Goal: Information Seeking & Learning: Learn about a topic

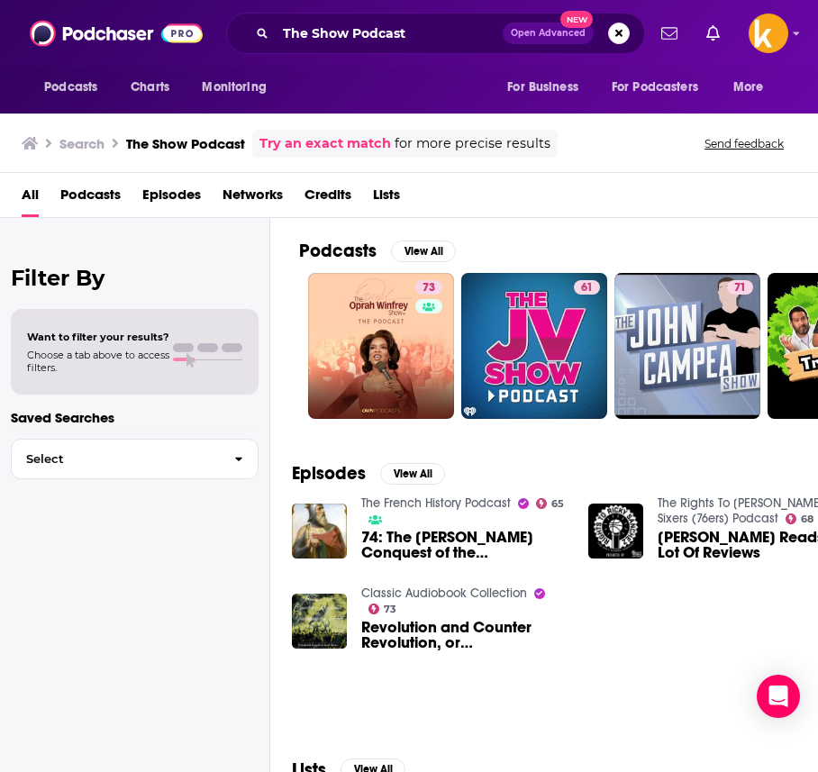
click at [309, 48] on div "The Show Podcast Open Advanced New" at bounding box center [435, 33] width 419 height 41
click at [310, 38] on input "The Show Podcast" at bounding box center [389, 33] width 227 height 29
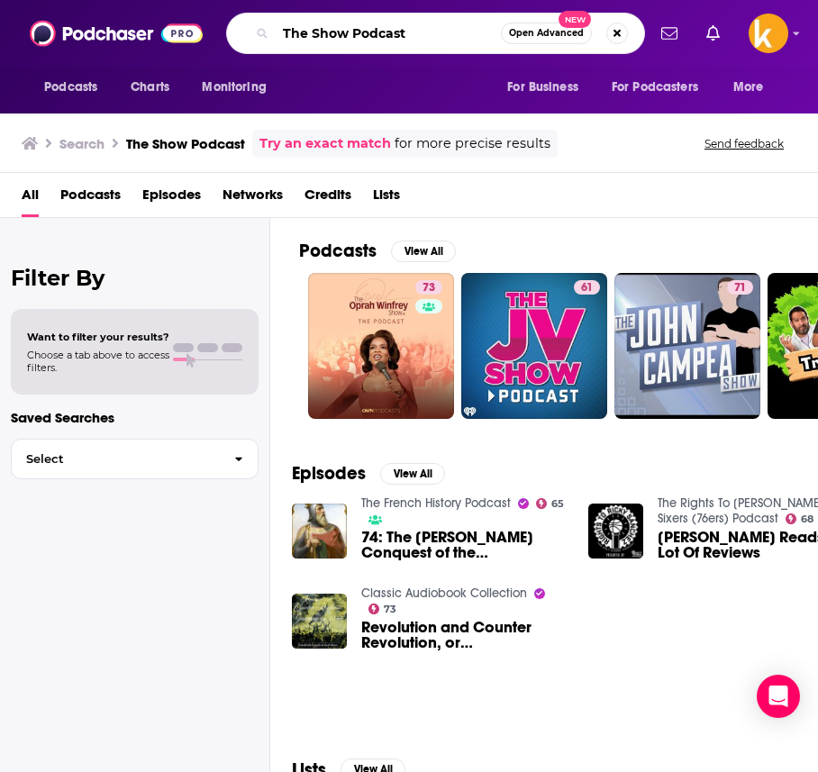
click at [310, 38] on input "The Show Podcast" at bounding box center [388, 33] width 225 height 29
type input "Tipping Pitches"
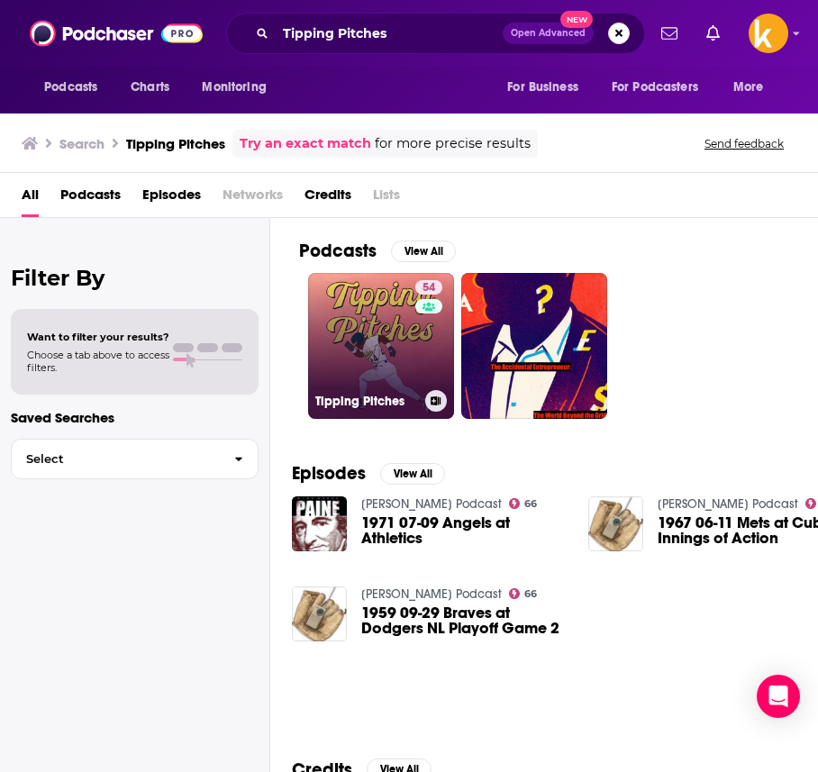
click at [383, 361] on link "54 Tipping Pitches" at bounding box center [381, 346] width 146 height 146
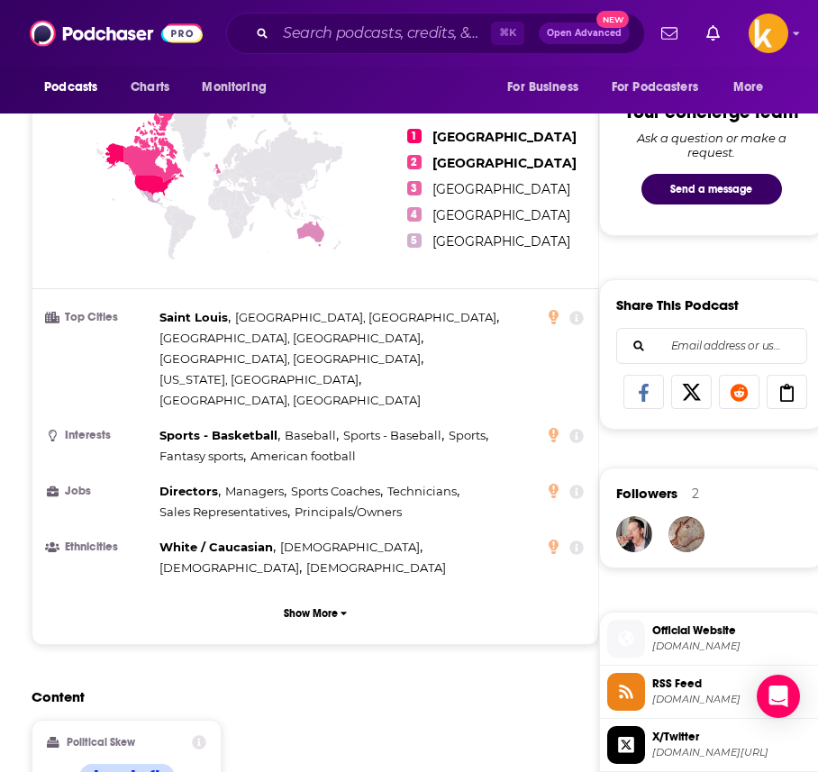
scroll to position [910, 0]
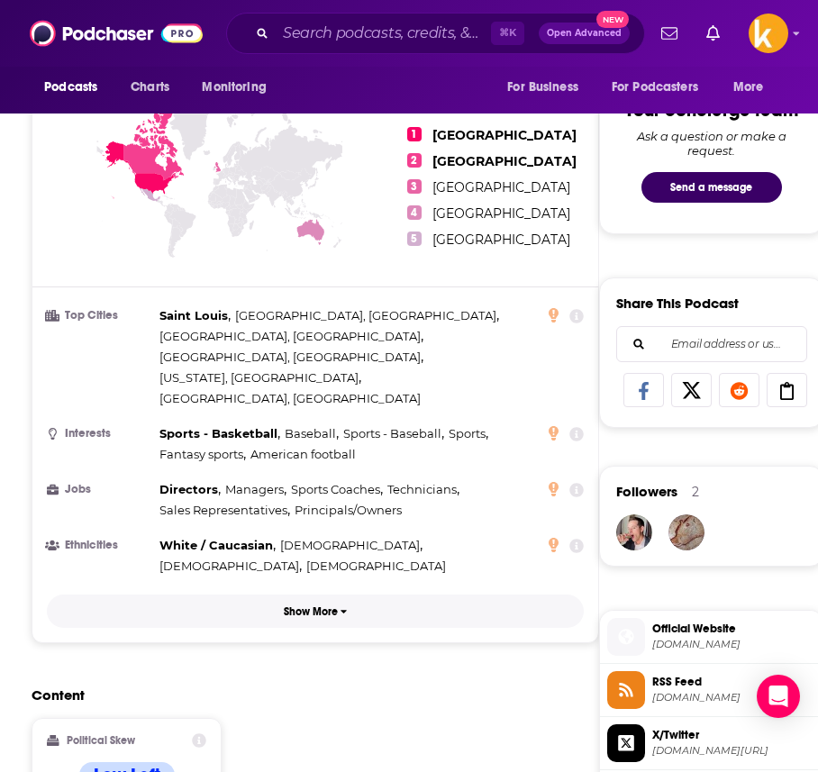
click at [309, 605] on p "Show More" at bounding box center [311, 611] width 54 height 13
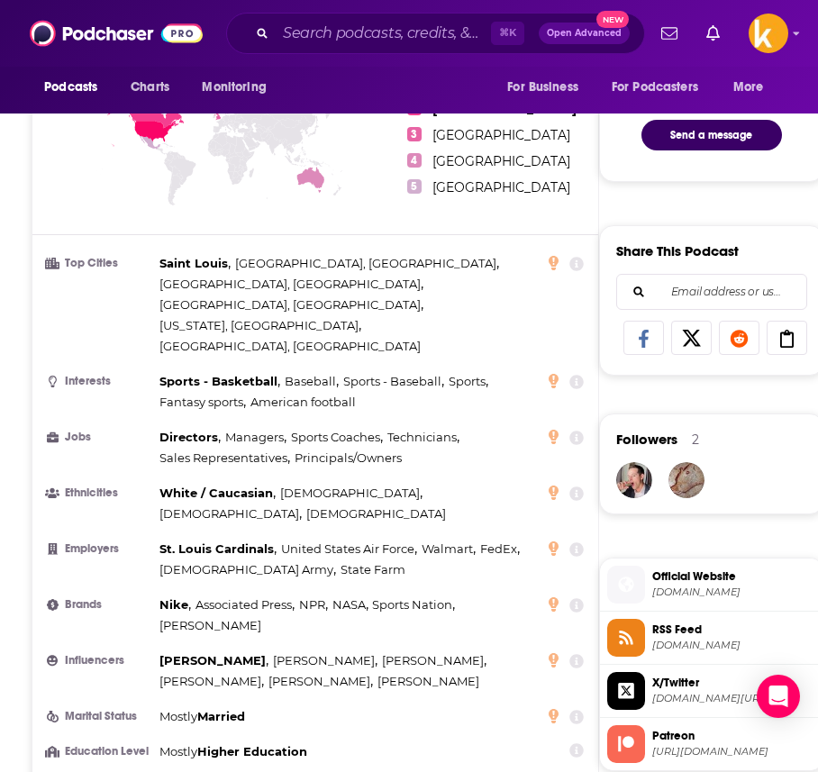
scroll to position [964, 0]
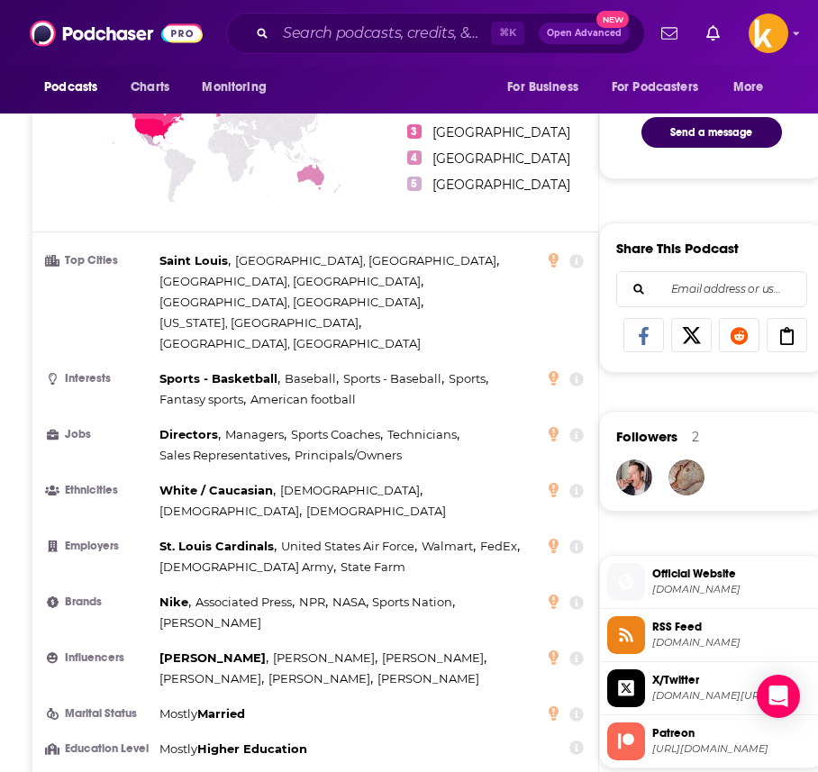
click at [79, 652] on h3 "Influencers" at bounding box center [99, 658] width 105 height 12
click at [575, 651] on icon at bounding box center [576, 658] width 14 height 14
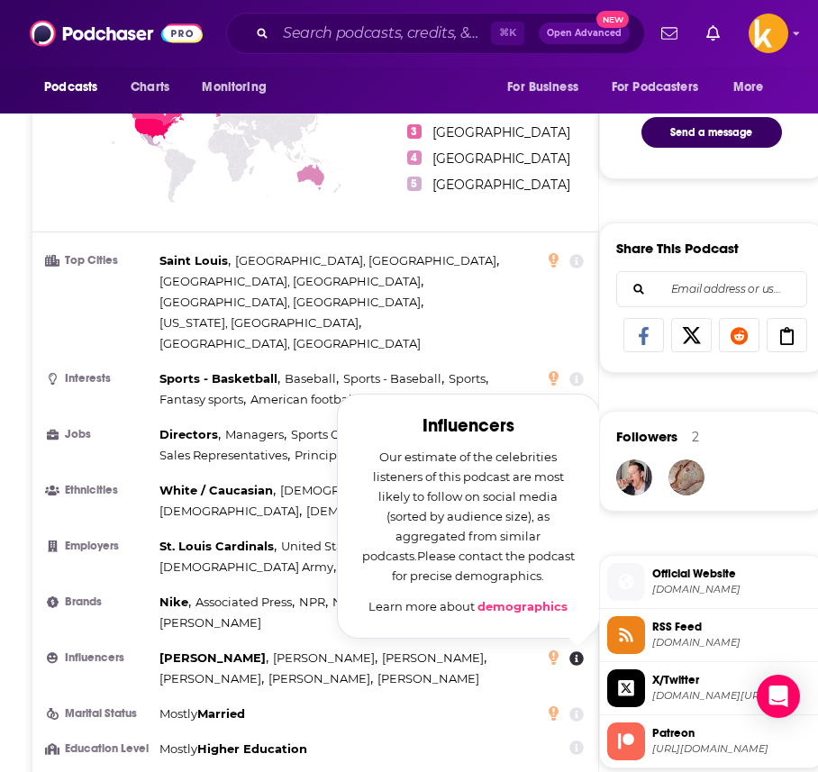
click at [403, 564] on ul "Top Cities [GEOGRAPHIC_DATA] , [GEOGRAPHIC_DATA], [GEOGRAPHIC_DATA] , [GEOGRAPH…" at bounding box center [315, 504] width 537 height 509
